Goal: Information Seeking & Learning: Compare options

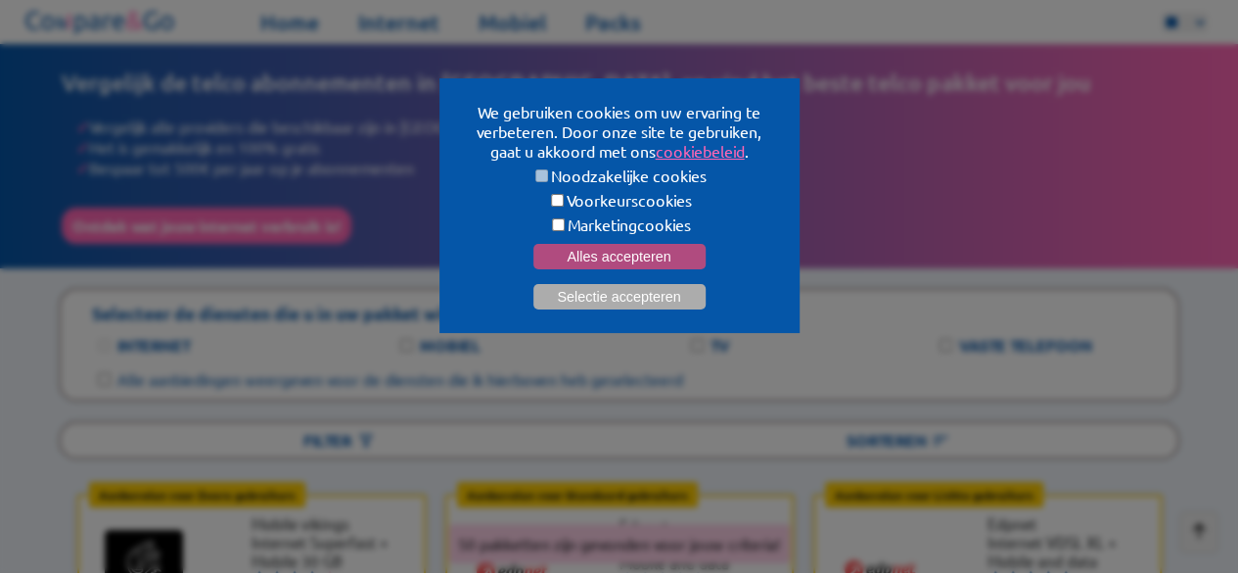
click at [674, 257] on button "Alles accepteren" at bounding box center [620, 256] width 172 height 25
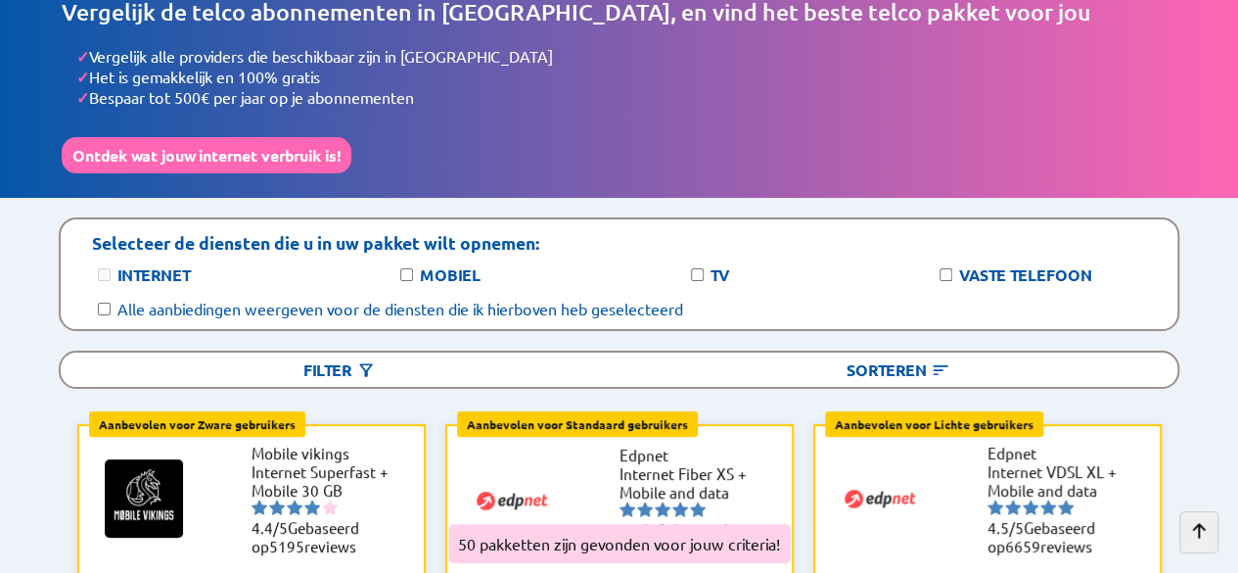
scroll to position [98, 0]
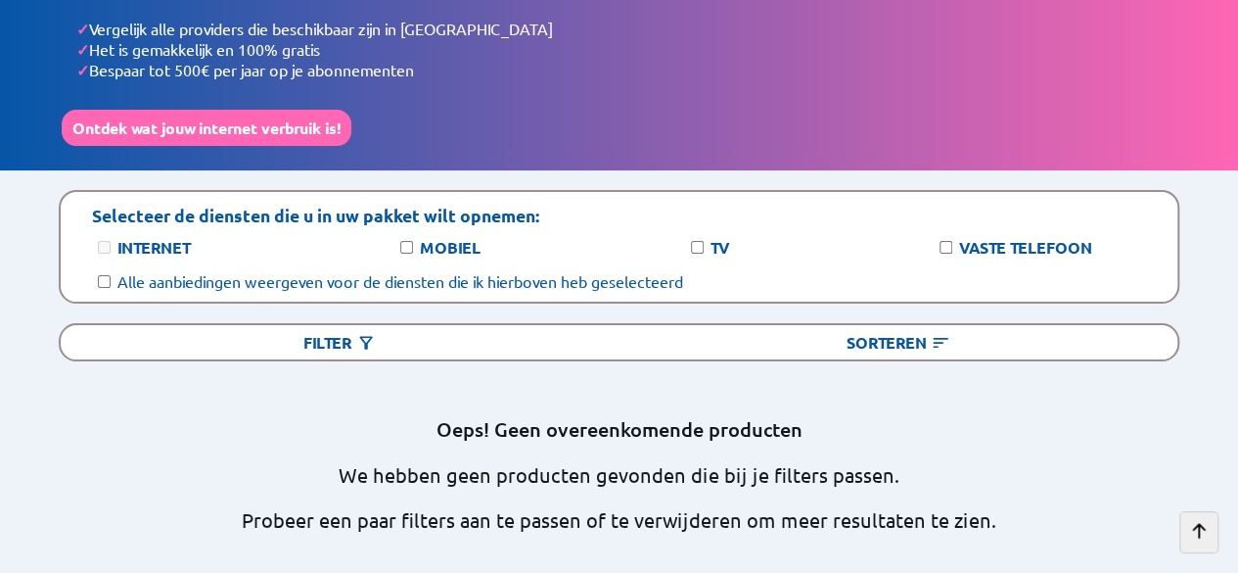
click at [210, 274] on label "Alle aanbiedingen weergeven voor de diensten die ik hierboven heb geselecteerd" at bounding box center [400, 281] width 566 height 20
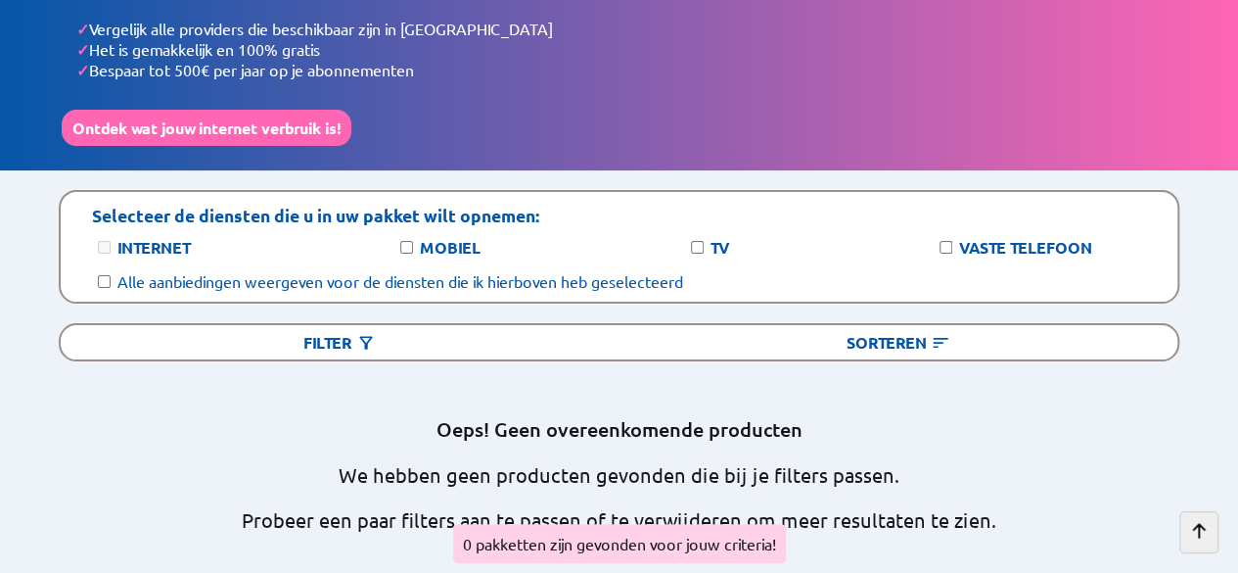
click at [210, 274] on label "Alle aanbiedingen weergeven voor de diensten die ik hierboven heb geselecteerd" at bounding box center [400, 281] width 566 height 20
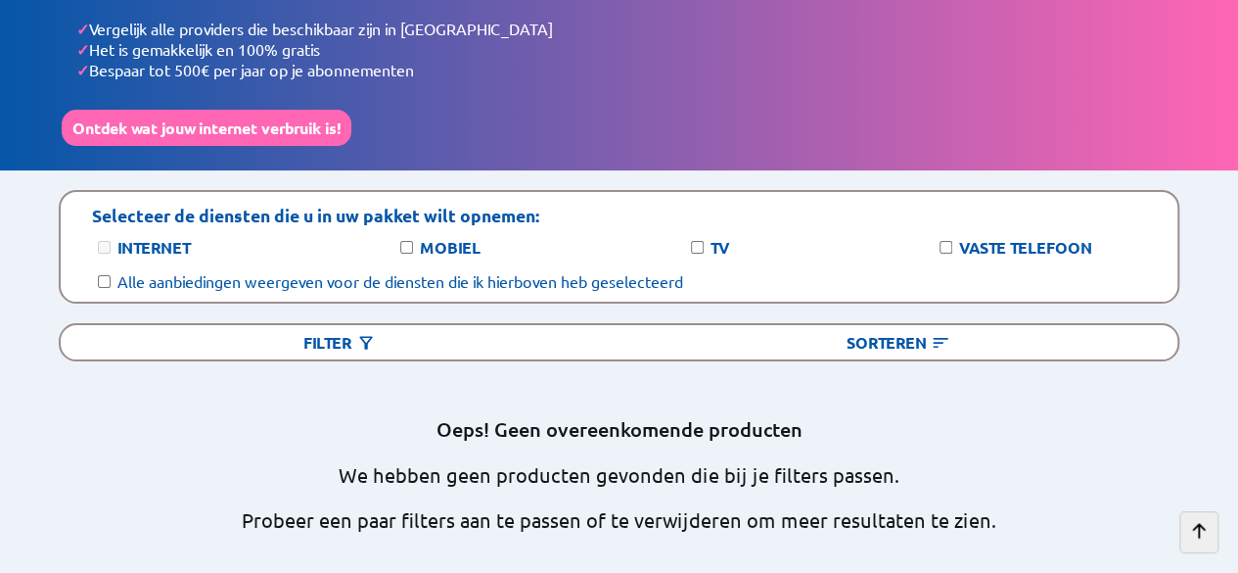
click at [176, 237] on label "Internet" at bounding box center [153, 247] width 72 height 21
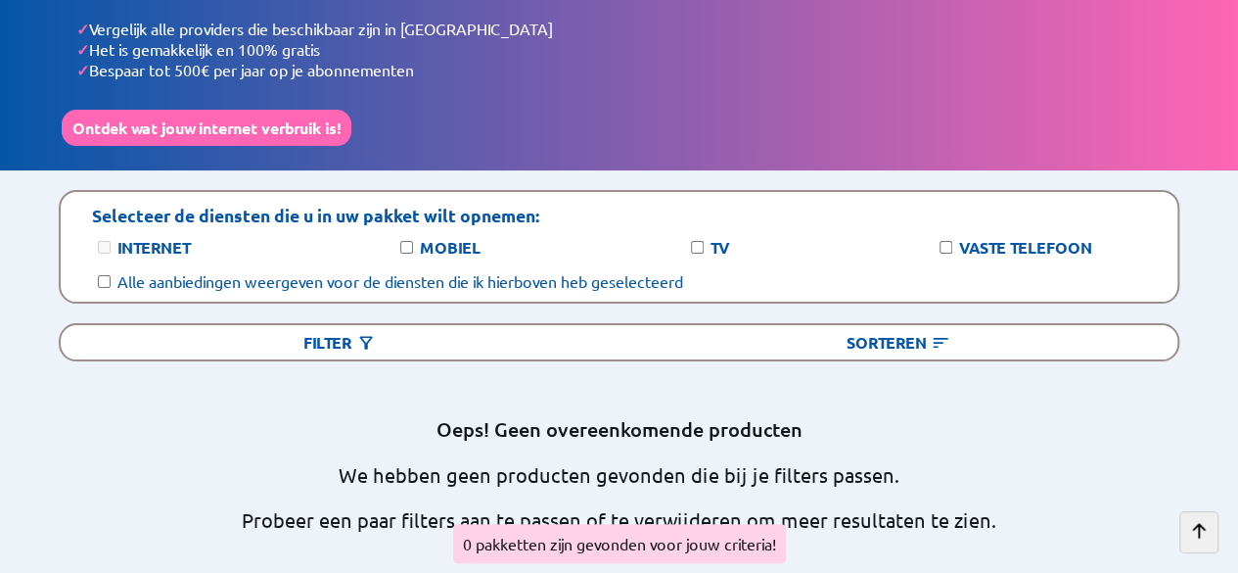
click at [439, 237] on label "Mobiel" at bounding box center [450, 247] width 61 height 21
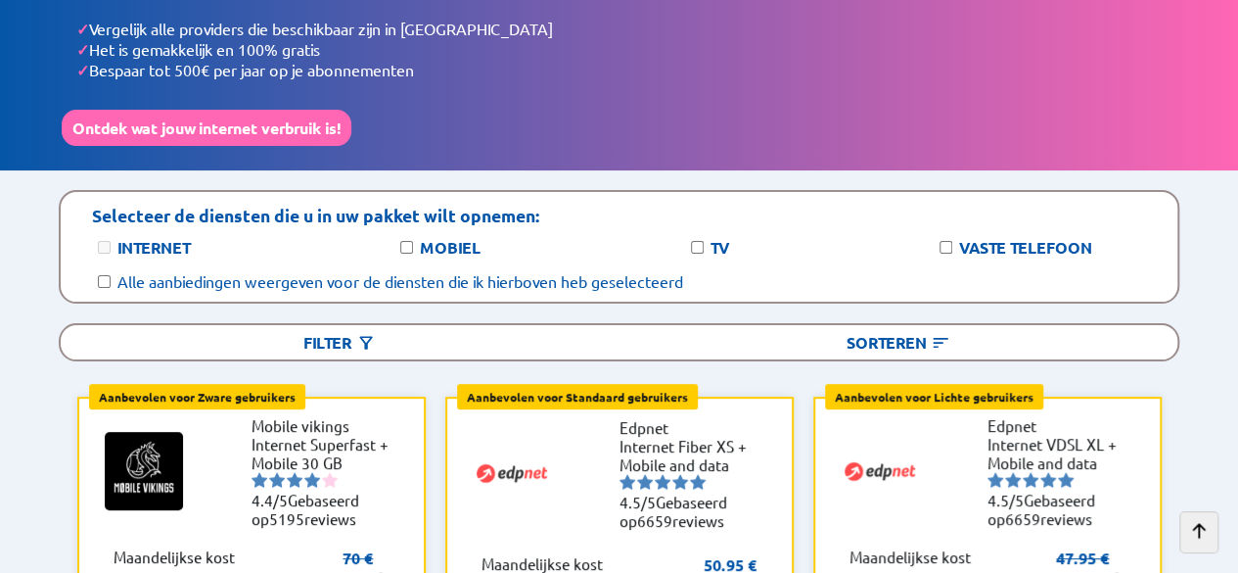
click at [439, 237] on label "Mobiel" at bounding box center [450, 247] width 61 height 21
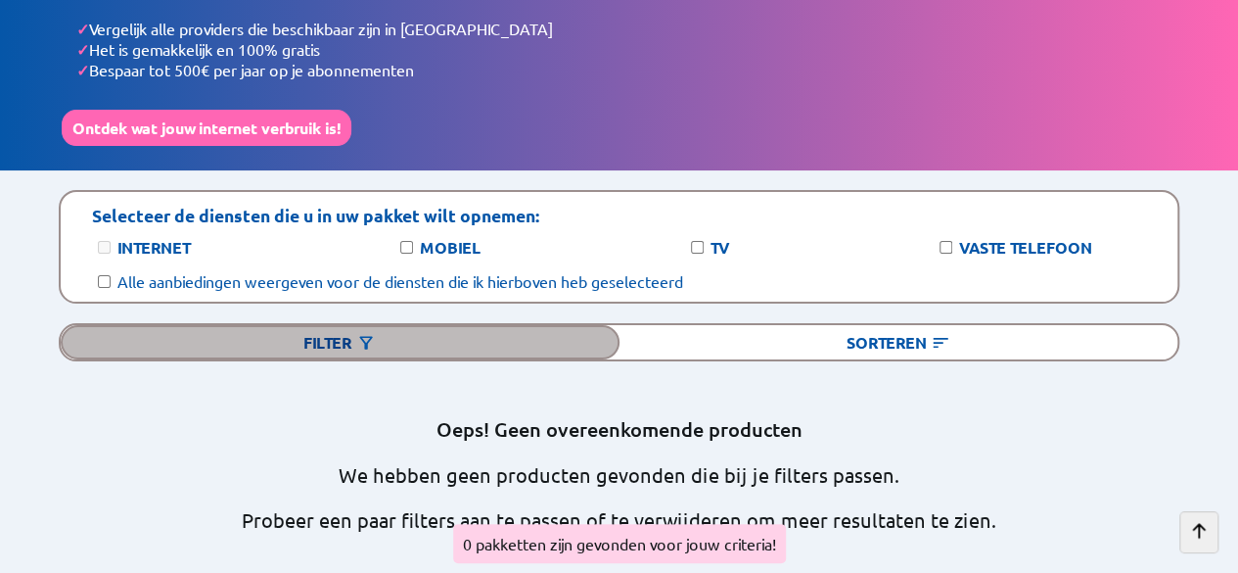
click at [357, 334] on img at bounding box center [366, 343] width 20 height 20
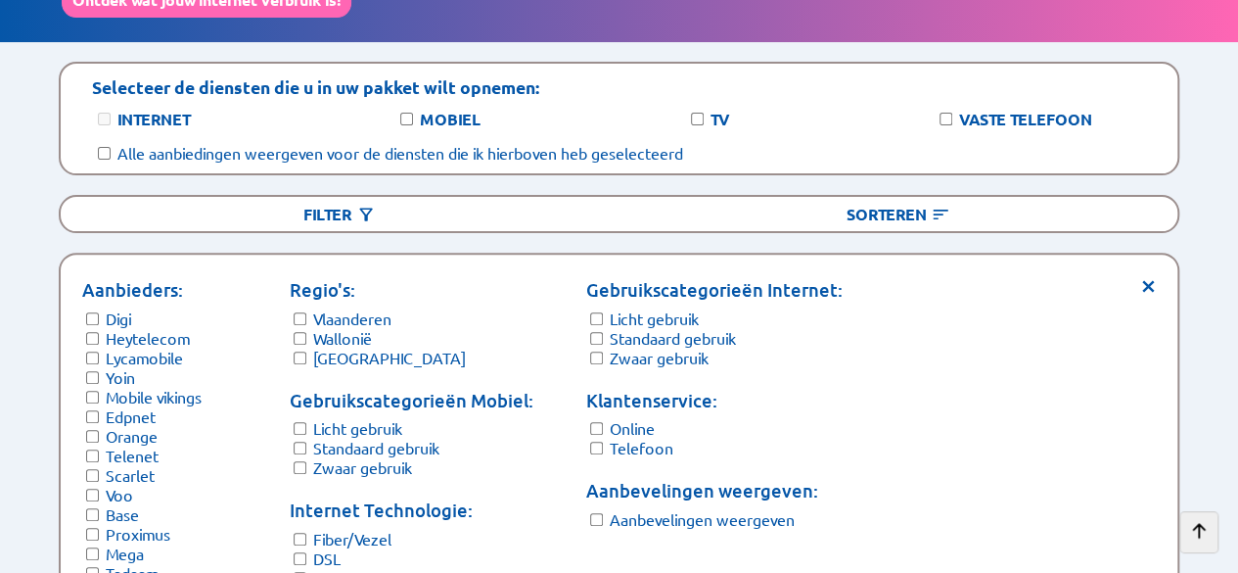
scroll to position [196, 0]
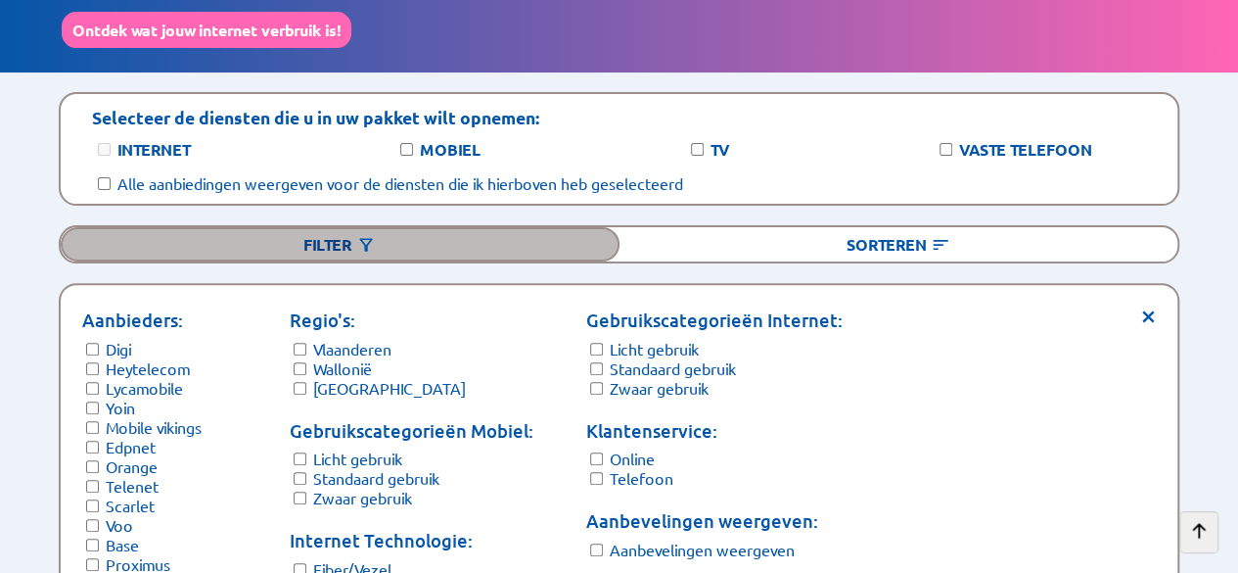
click at [357, 235] on img at bounding box center [366, 245] width 20 height 20
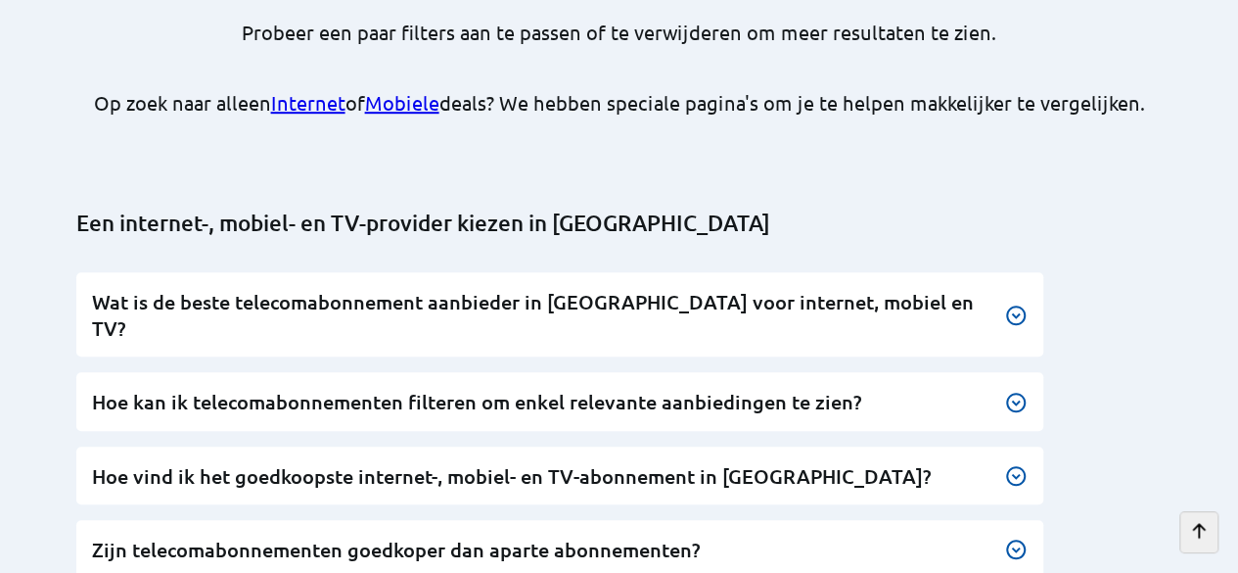
scroll to position [587, 0]
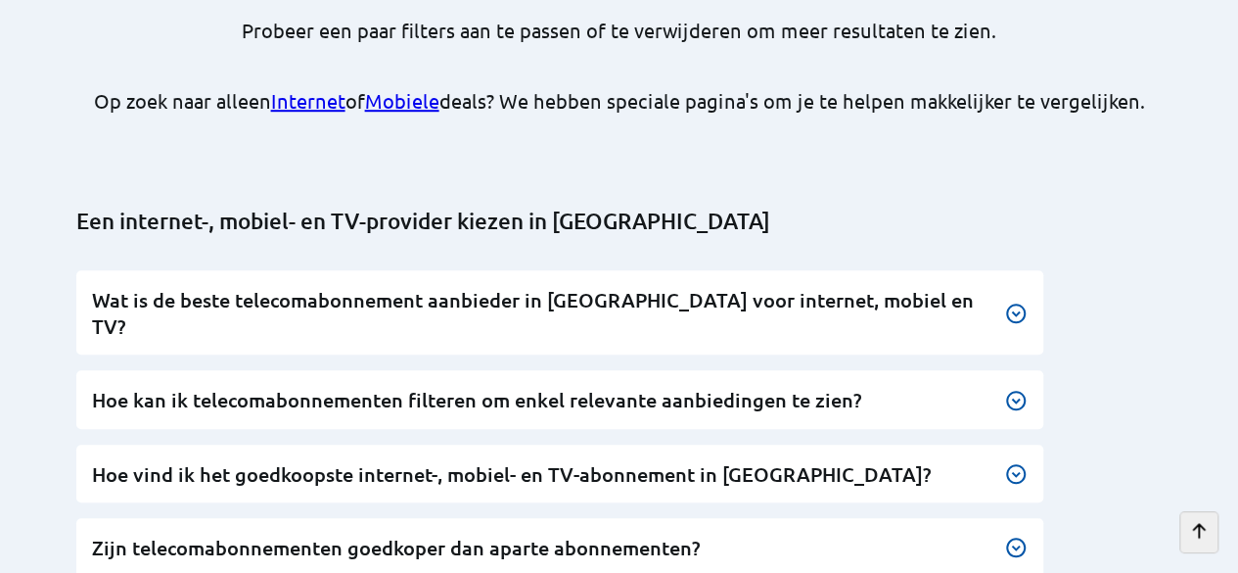
click at [564, 287] on h3 "Wat is de beste telecomabonnement aanbieder in [GEOGRAPHIC_DATA] voor internet,…" at bounding box center [560, 313] width 937 height 53
